Goal: Find specific page/section: Find specific page/section

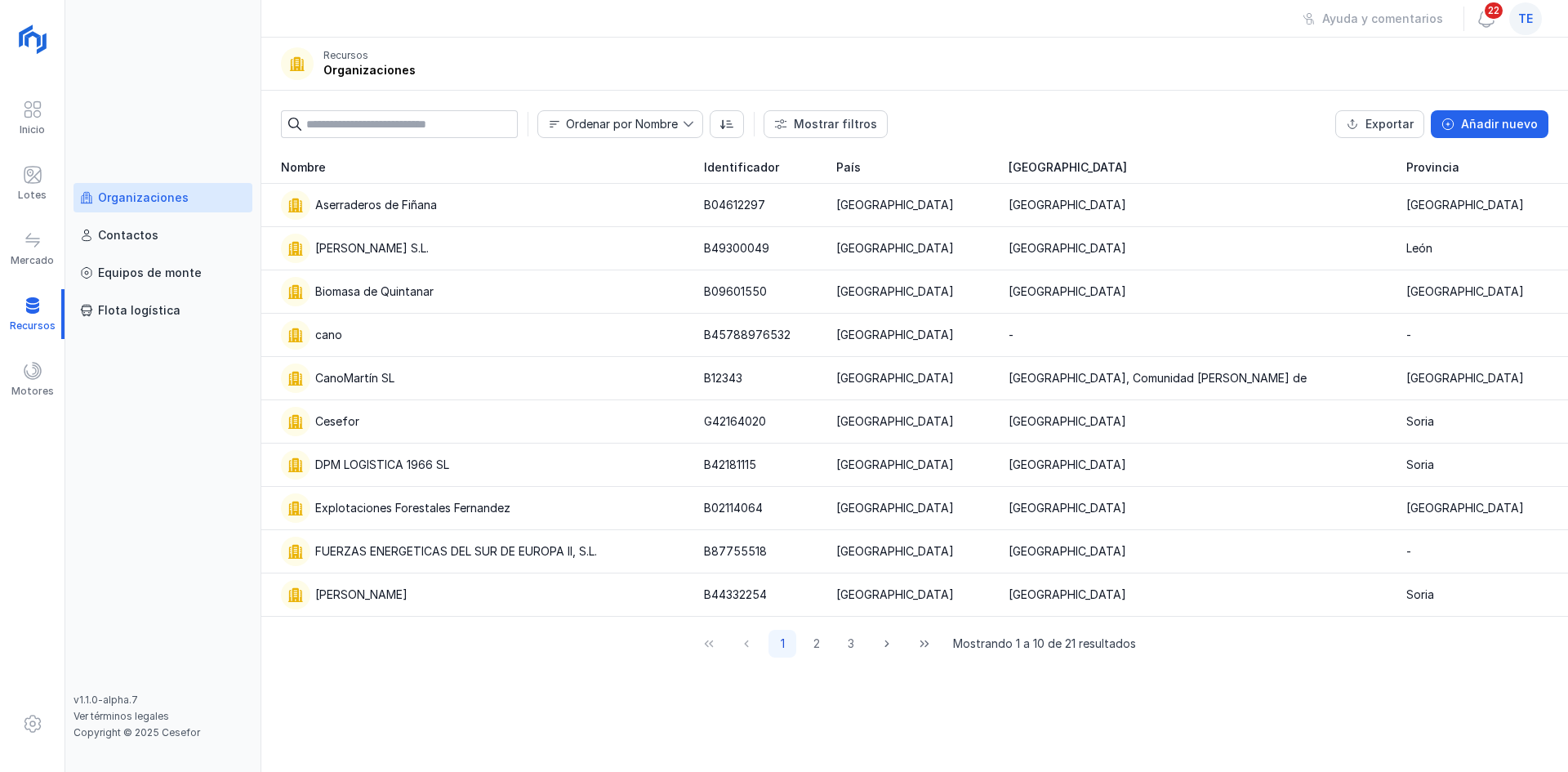
click at [1523, 31] on div "te" at bounding box center [1526, 19] width 33 height 33
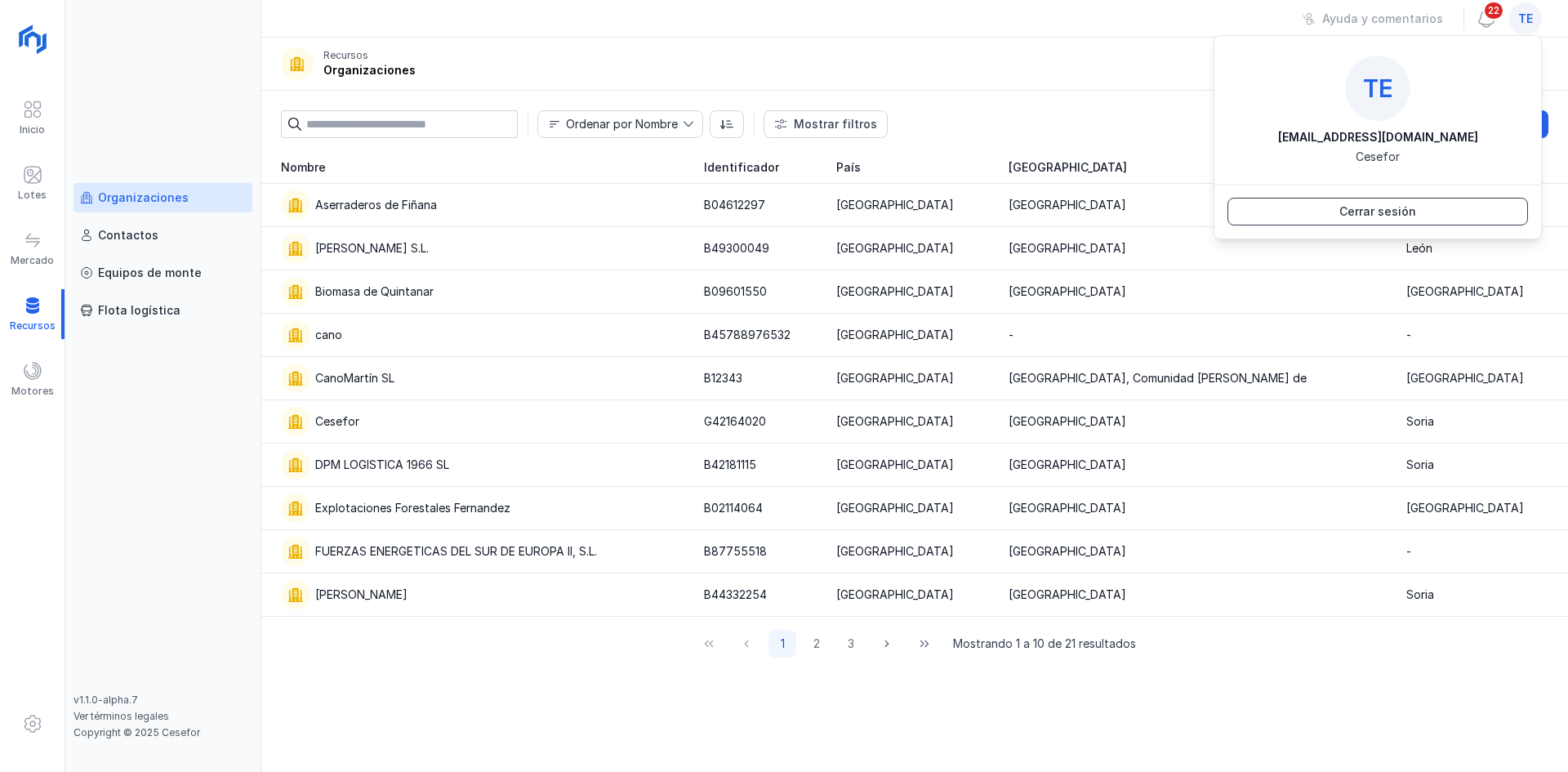
click at [1333, 214] on button "Cerrar sesión" at bounding box center [1377, 212] width 300 height 27
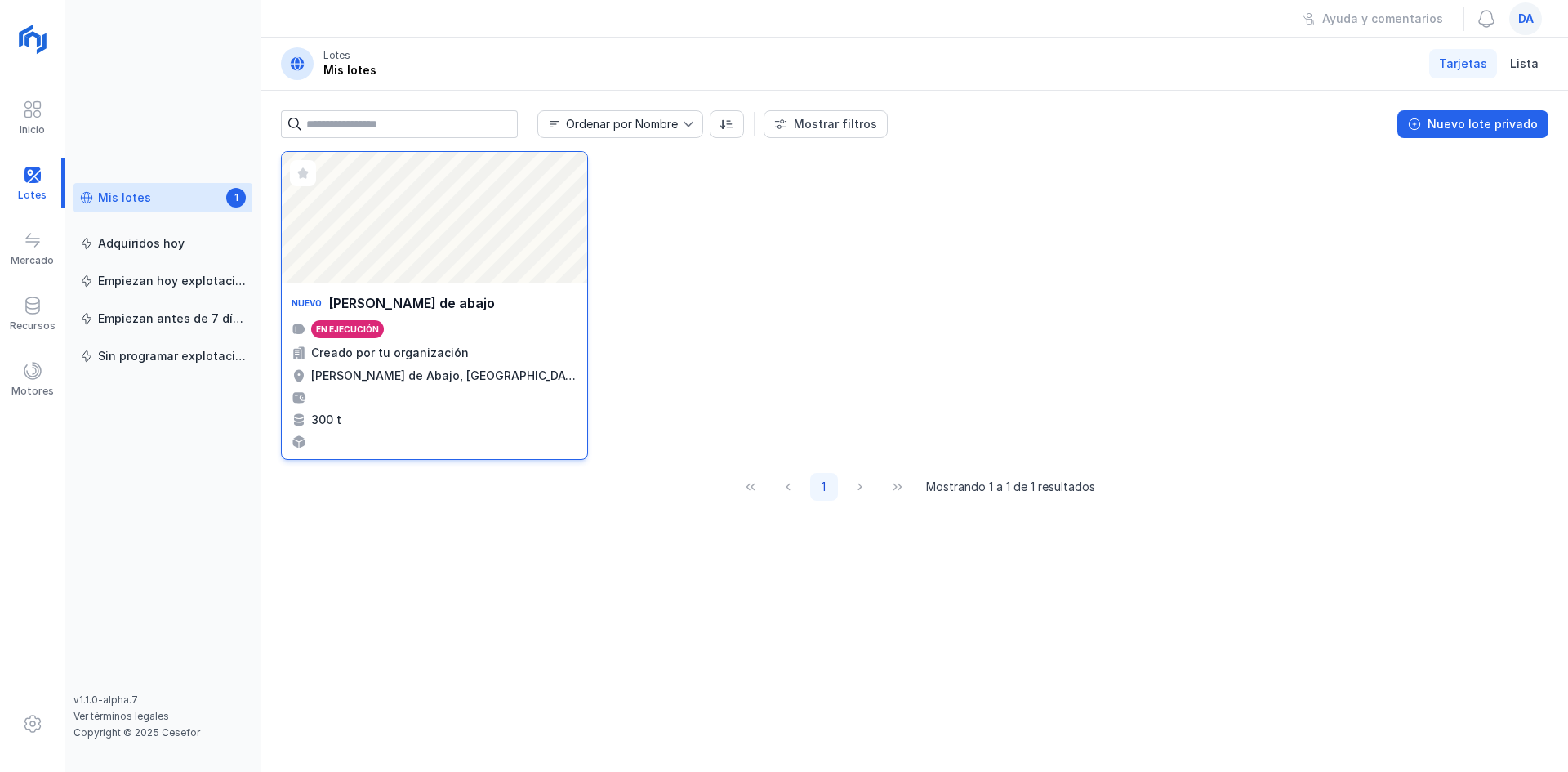
click at [522, 215] on div "Abrir lote" at bounding box center [435, 217] width 306 height 131
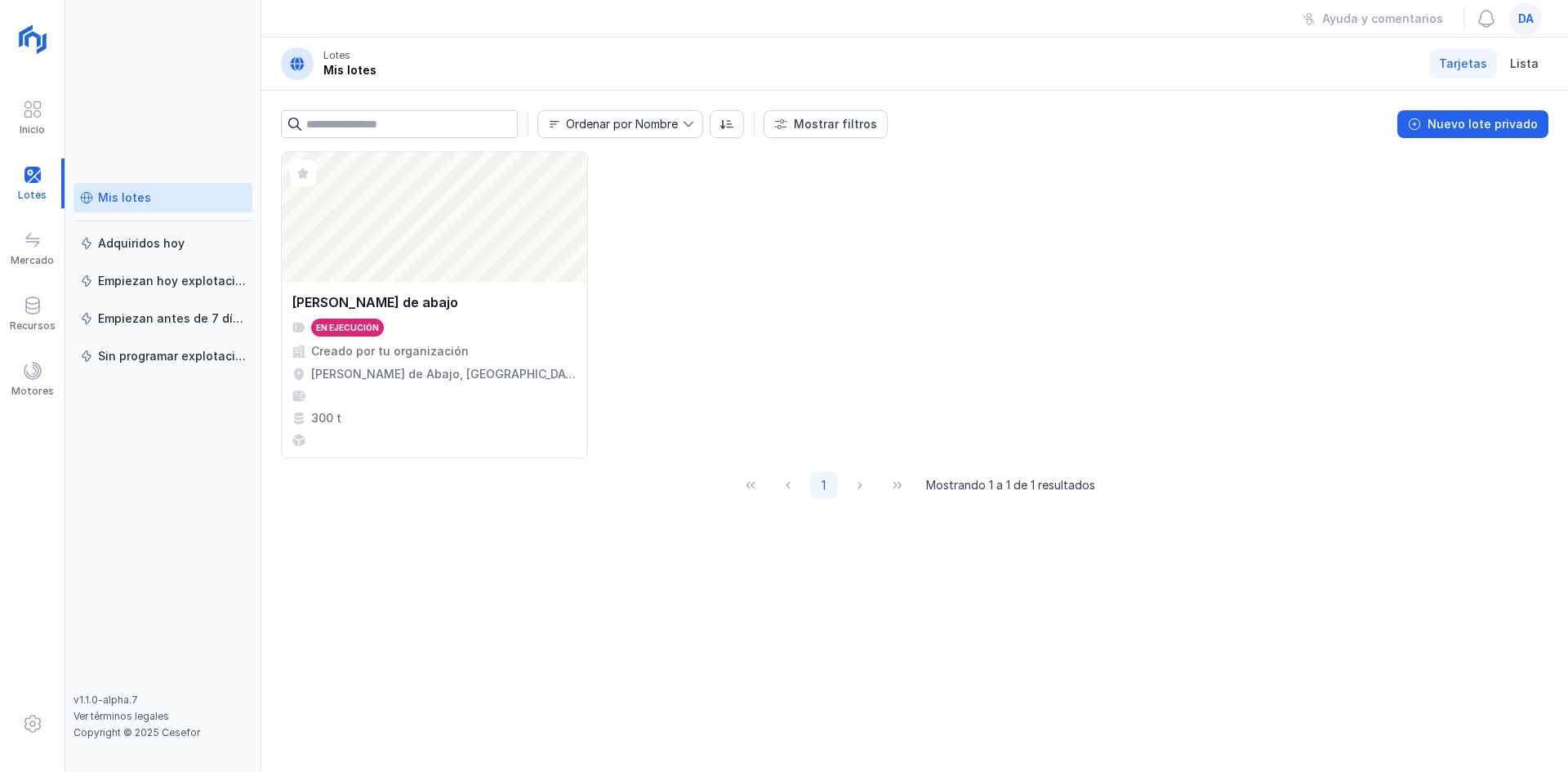
click at [1523, 28] on div "da" at bounding box center [1526, 19] width 33 height 33
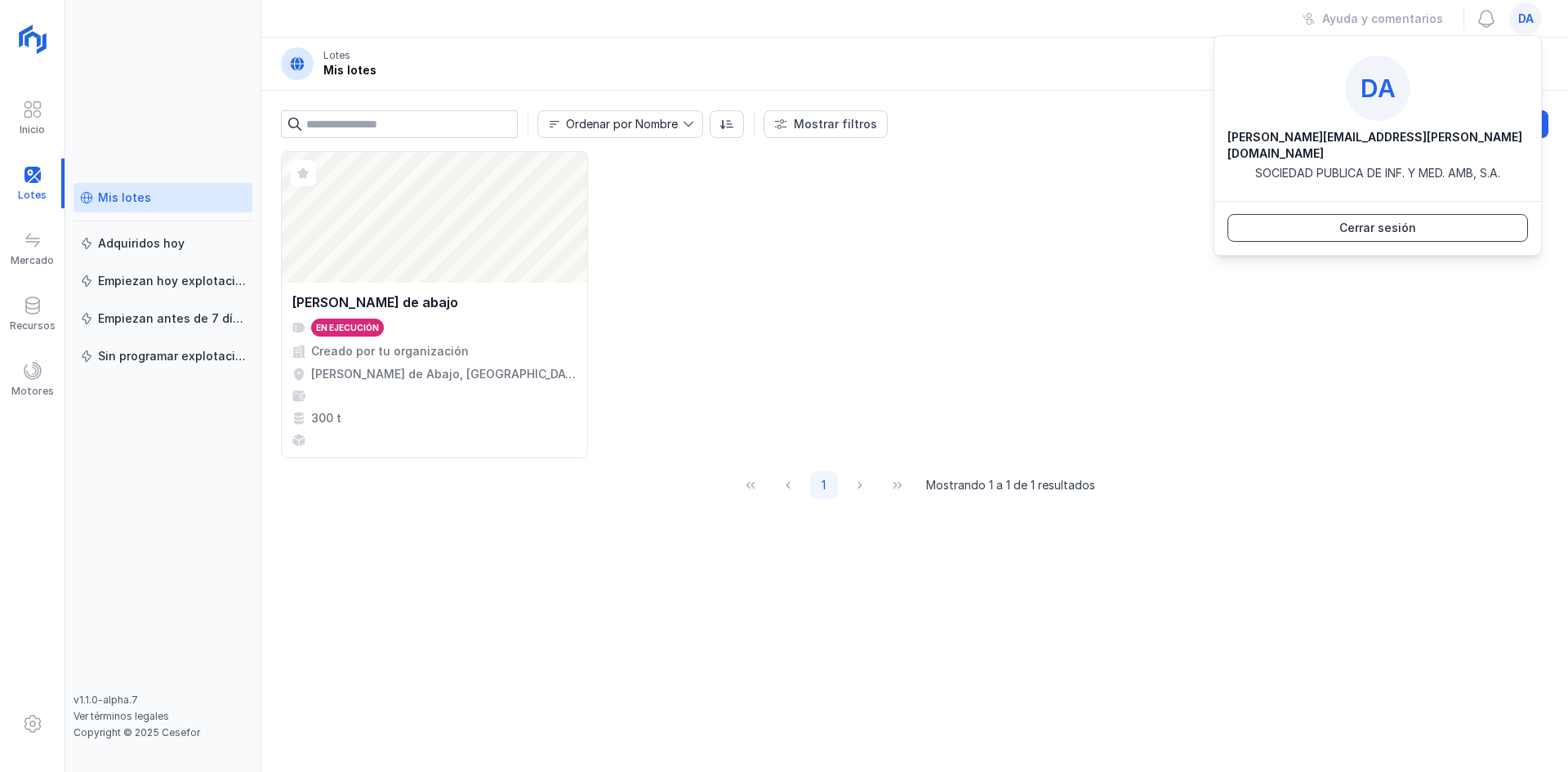
click at [1342, 220] on div "Cerrar sesión" at bounding box center [1378, 228] width 77 height 16
